Goal: Information Seeking & Learning: Learn about a topic

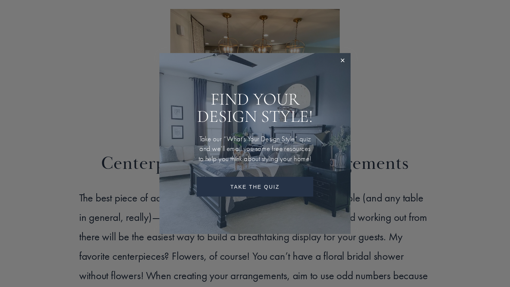
scroll to position [1315, 0]
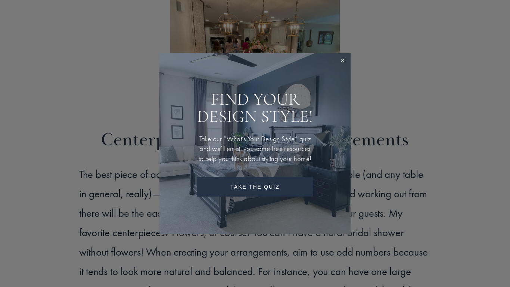
click at [336, 56] on link "Close" at bounding box center [343, 61] width 14 height 14
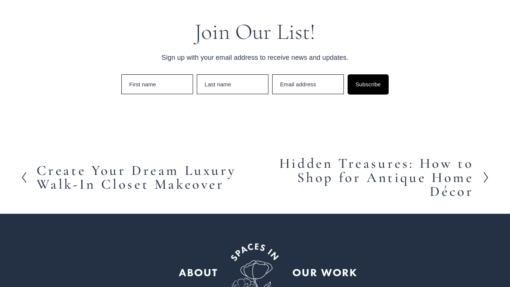
scroll to position [4106, 0]
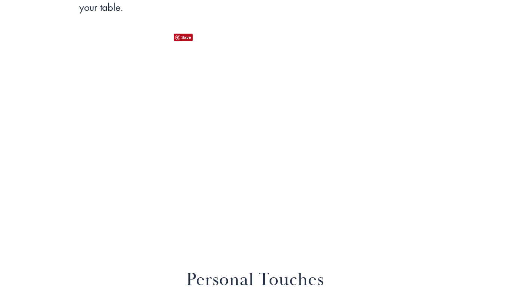
scroll to position [2896, 0]
